Goal: Task Accomplishment & Management: Use online tool/utility

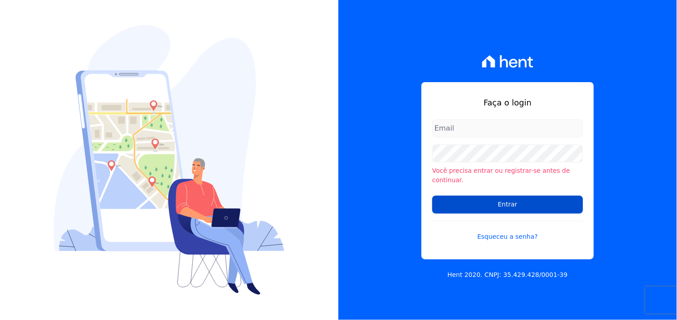
type input "[EMAIL_ADDRESS][DOMAIN_NAME]"
click at [509, 202] on input "Entrar" at bounding box center [508, 205] width 151 height 18
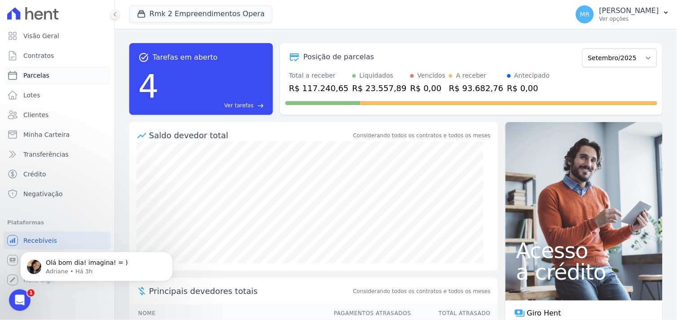
click at [53, 76] on link "Parcelas" at bounding box center [57, 75] width 107 height 18
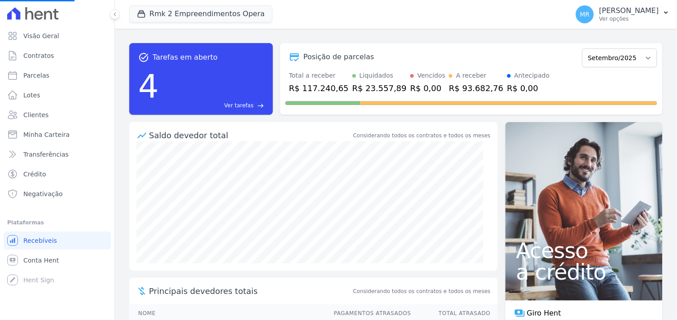
select select
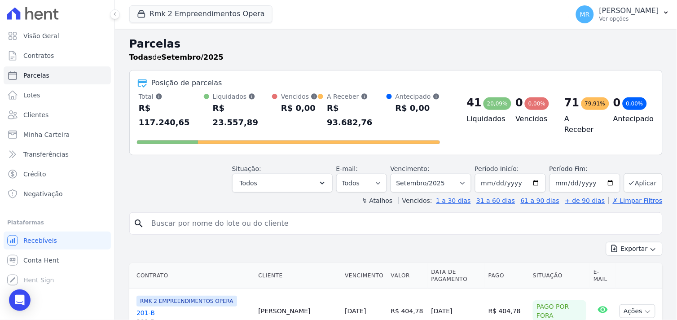
click at [203, 215] on input "search" at bounding box center [402, 224] width 513 height 18
type input "701"
select select
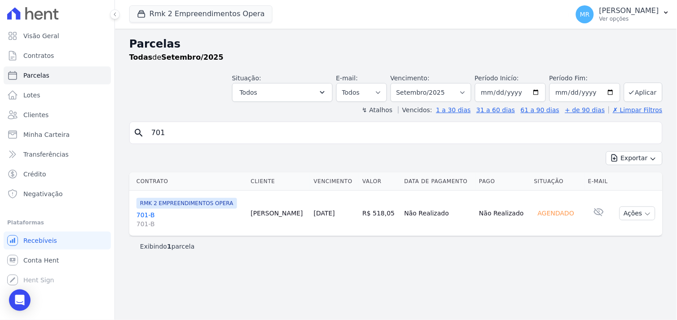
click at [147, 213] on link "701-B 701-B" at bounding box center [190, 220] width 107 height 18
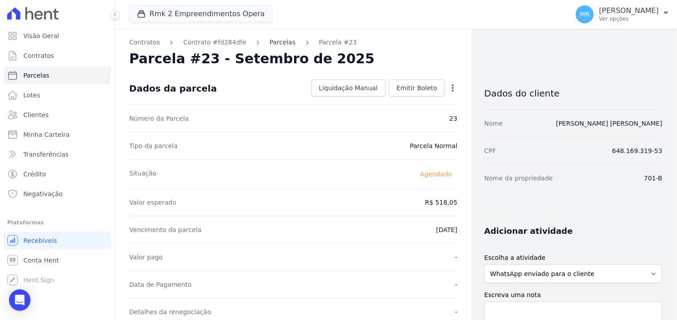
click at [272, 43] on link "Parcelas" at bounding box center [283, 42] width 26 height 9
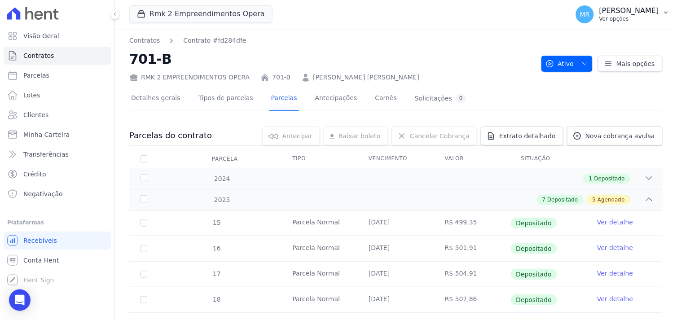
click at [649, 15] on p "[PERSON_NAME]" at bounding box center [630, 10] width 60 height 9
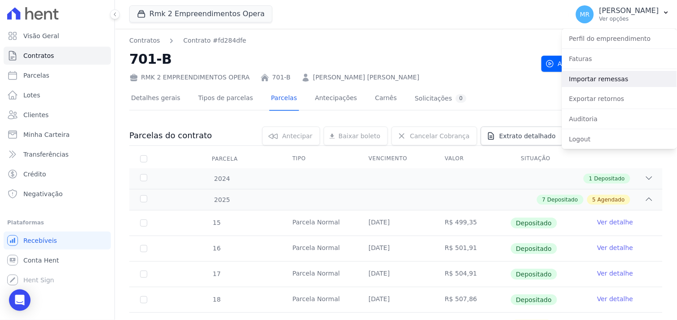
click at [595, 82] on link "Importar remessas" at bounding box center [619, 79] width 115 height 16
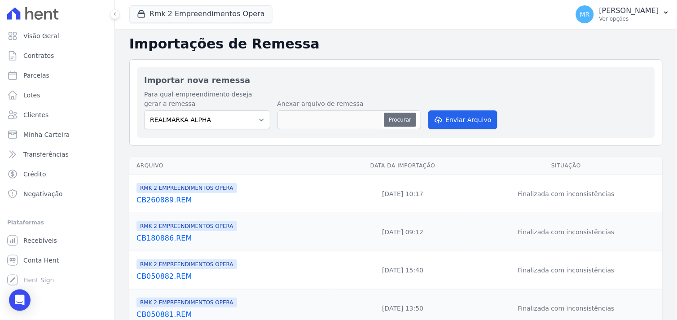
click at [406, 119] on button "Procurar" at bounding box center [400, 120] width 32 height 14
type input "CB040991.REM"
drag, startPoint x: 471, startPoint y: 132, endPoint x: 474, endPoint y: 176, distance: 44.2
click at [474, 176] on div "Importações de Remessa Importar nova remessa Para qual empreendimento deseja ge…" at bounding box center [396, 312] width 562 height 567
drag, startPoint x: 474, startPoint y: 176, endPoint x: 459, endPoint y: 123, distance: 55.7
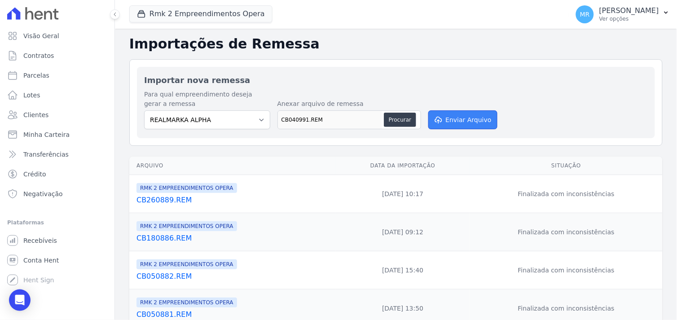
click at [459, 123] on button "Enviar Arquivo" at bounding box center [463, 120] width 69 height 19
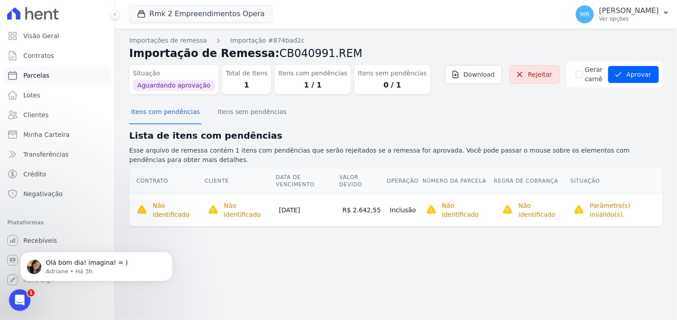
click at [47, 79] on link "Parcelas" at bounding box center [57, 75] width 107 height 18
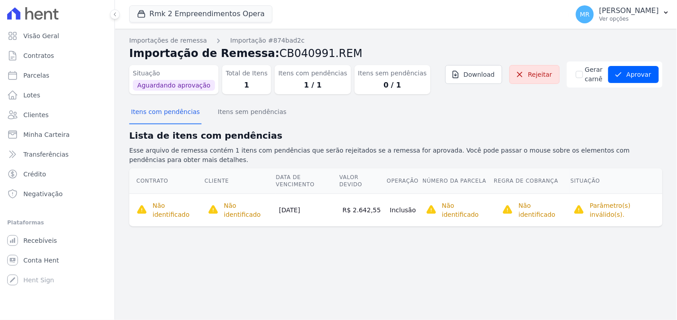
select select
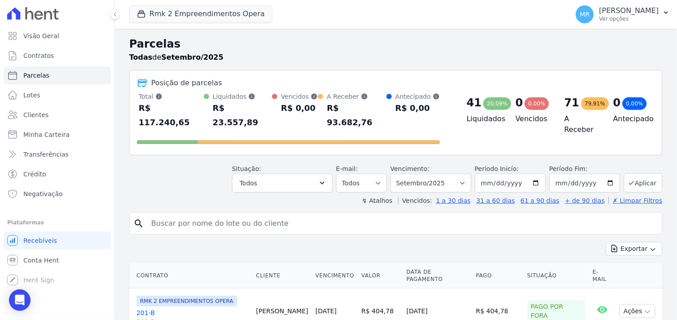
click at [221, 215] on input "search" at bounding box center [402, 224] width 513 height 18
type input "203"
select select
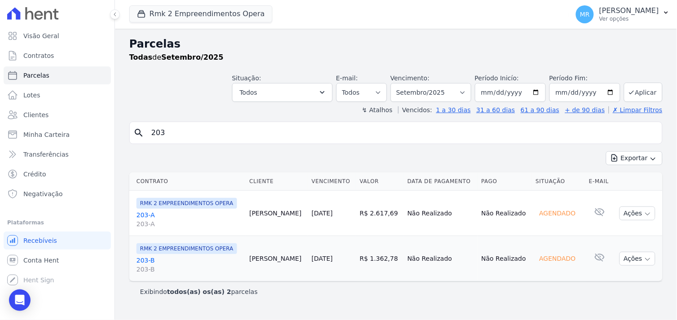
click at [147, 217] on link "203-A 203-A" at bounding box center [190, 220] width 106 height 18
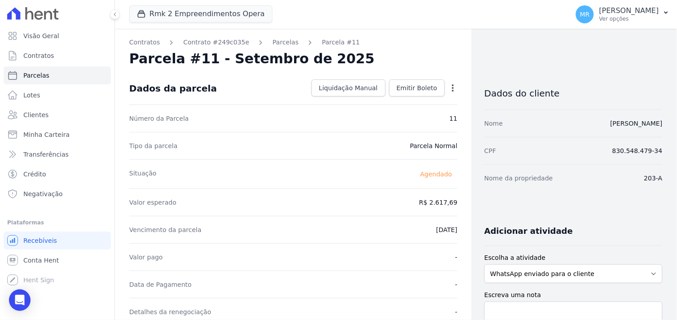
click at [452, 88] on icon "button" at bounding box center [453, 87] width 2 height 7
click at [396, 102] on link "Alterar" at bounding box center [414, 100] width 79 height 16
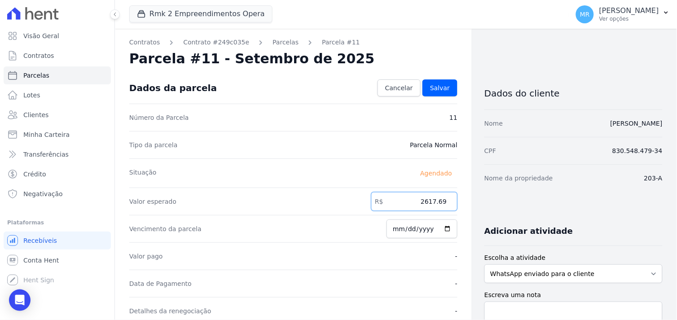
drag, startPoint x: 411, startPoint y: 201, endPoint x: 477, endPoint y: 196, distance: 66.2
type input "2642.55"
click at [425, 82] on link "Salvar" at bounding box center [440, 88] width 35 height 17
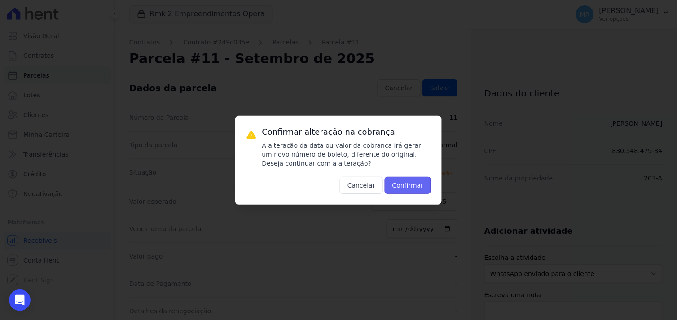
click at [420, 177] on button "Confirmar" at bounding box center [408, 185] width 47 height 17
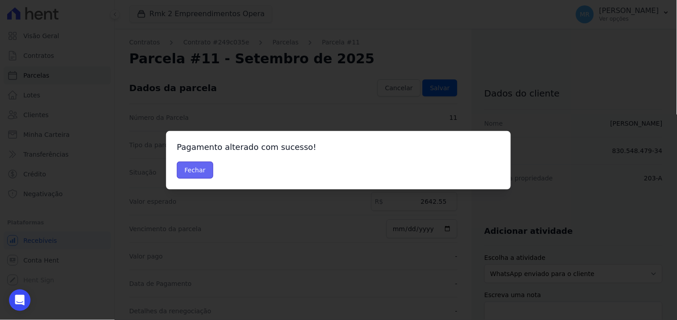
drag, startPoint x: 194, startPoint y: 173, endPoint x: 202, endPoint y: 163, distance: 12.4
click at [199, 167] on button "Fechar" at bounding box center [195, 170] width 36 height 17
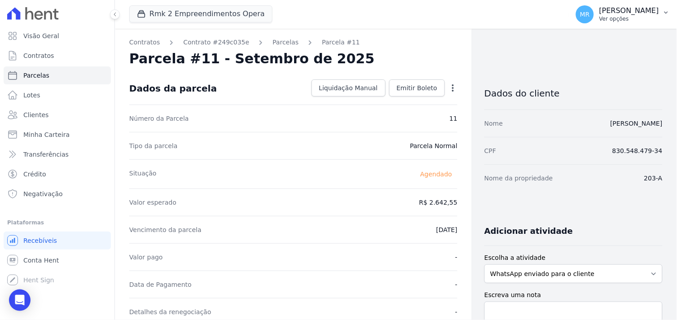
click at [648, 13] on p "[PERSON_NAME]" at bounding box center [630, 10] width 60 height 9
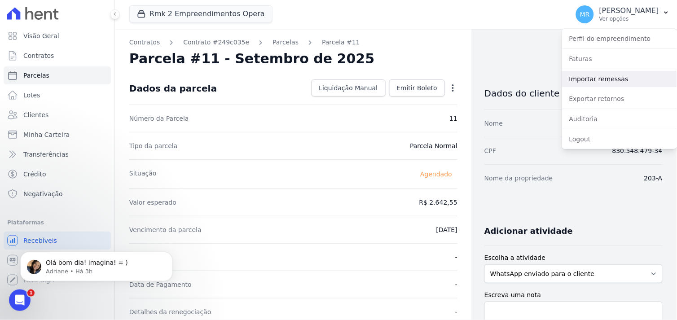
click at [577, 75] on link "Importar remessas" at bounding box center [619, 79] width 115 height 16
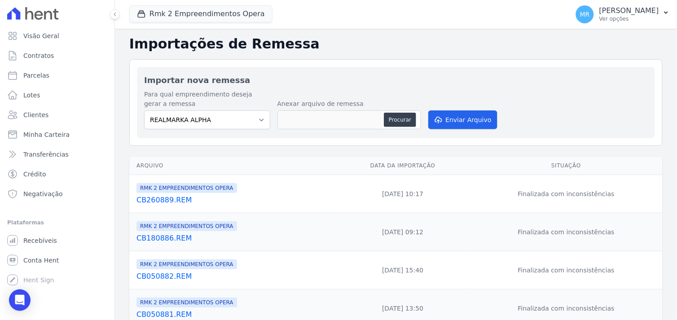
click at [156, 200] on link "CB260889.REM" at bounding box center [235, 200] width 196 height 11
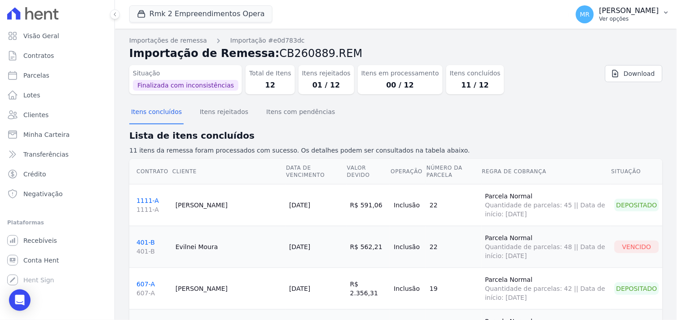
click at [640, 16] on p "Ver opções" at bounding box center [630, 18] width 60 height 7
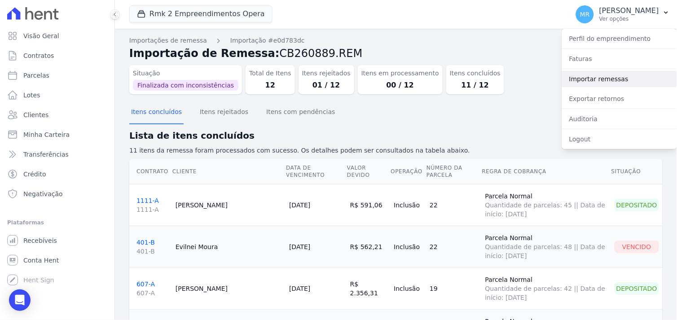
click at [591, 77] on link "Importar remessas" at bounding box center [619, 79] width 115 height 16
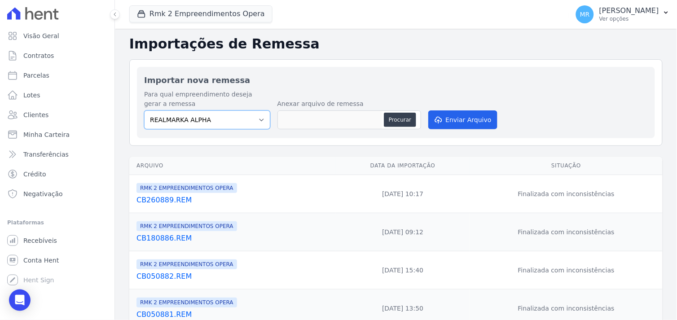
drag, startPoint x: 252, startPoint y: 119, endPoint x: 248, endPoint y: 124, distance: 6.1
click at [252, 119] on select "REALMARKA ALPHA REALMARKA REALE RMK 2 EMPREENDIMENTOS OPERA" at bounding box center [207, 120] width 126 height 19
select select "16462f68-d5f3-4053-9b2f-c9981f2a4aae"
click at [144, 111] on select "REALMARKA ALPHA REALMARKA REALE RMK 2 EMPREENDIMENTOS OPERA" at bounding box center [207, 120] width 126 height 19
click at [405, 118] on button "Procurar" at bounding box center [400, 120] width 32 height 14
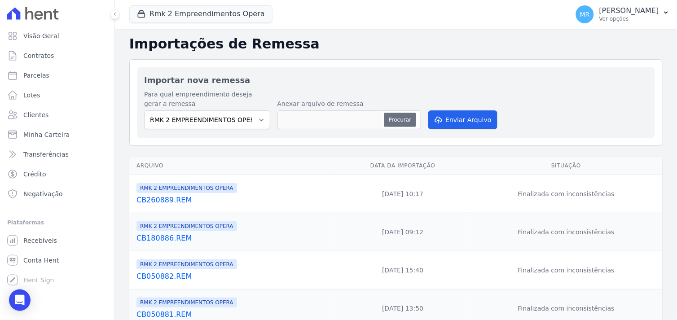
type input "CB040991.REM"
click at [472, 118] on button "Enviar Arquivo" at bounding box center [463, 120] width 69 height 19
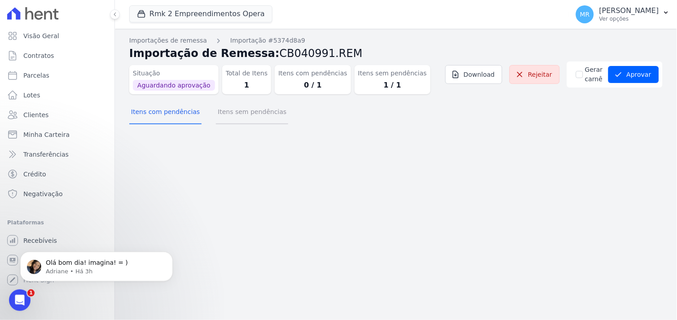
click at [258, 111] on button "Itens sem pendências" at bounding box center [252, 112] width 72 height 23
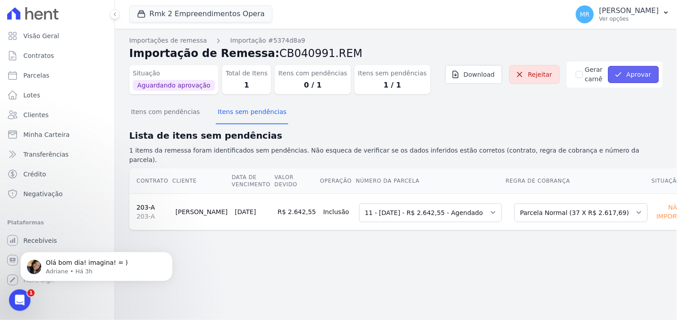
click at [628, 75] on button "Aprovar" at bounding box center [634, 74] width 51 height 17
